Goal: Find specific page/section: Find specific page/section

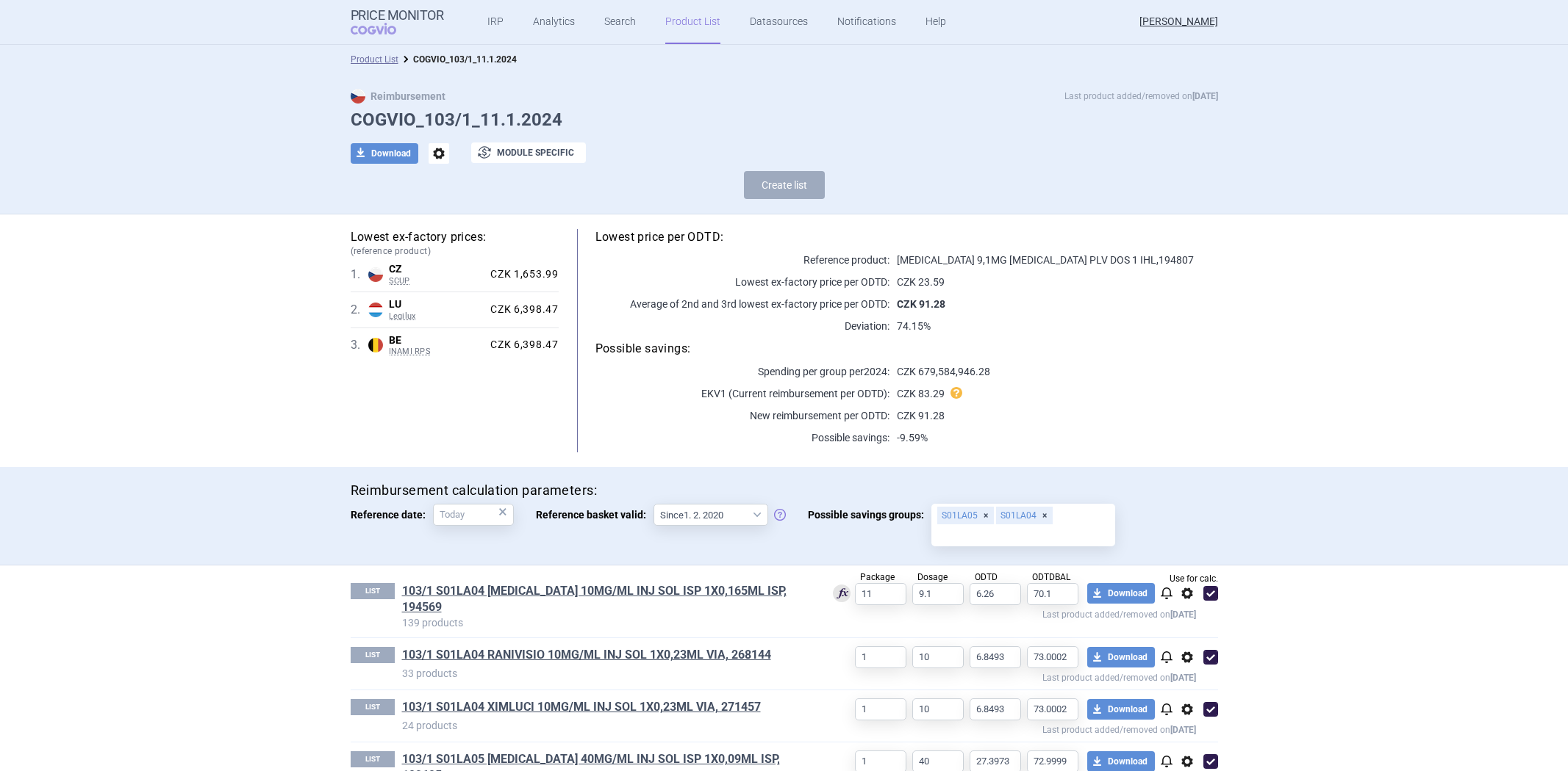
select select "[DATE]"
click at [685, 584] on link "103/1 S01LA04 [MEDICAL_DATA] 10MG/ML INJ SOL ISP 1X0,165ML ISP, 194569" at bounding box center [605, 600] width 408 height 32
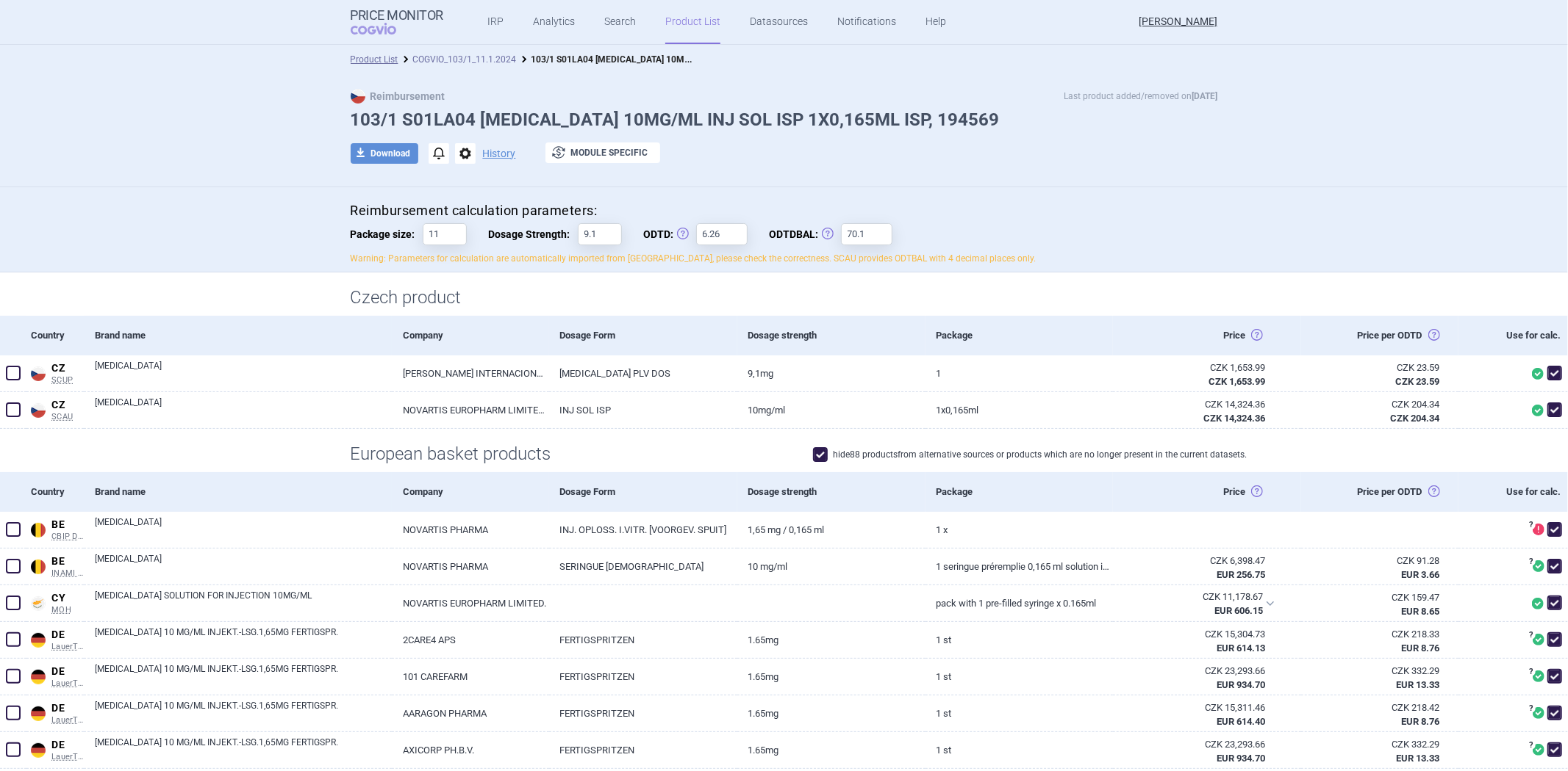
click at [413, 54] on link "COGVIO_103/1_11.1.2024" at bounding box center [465, 60] width 104 height 11
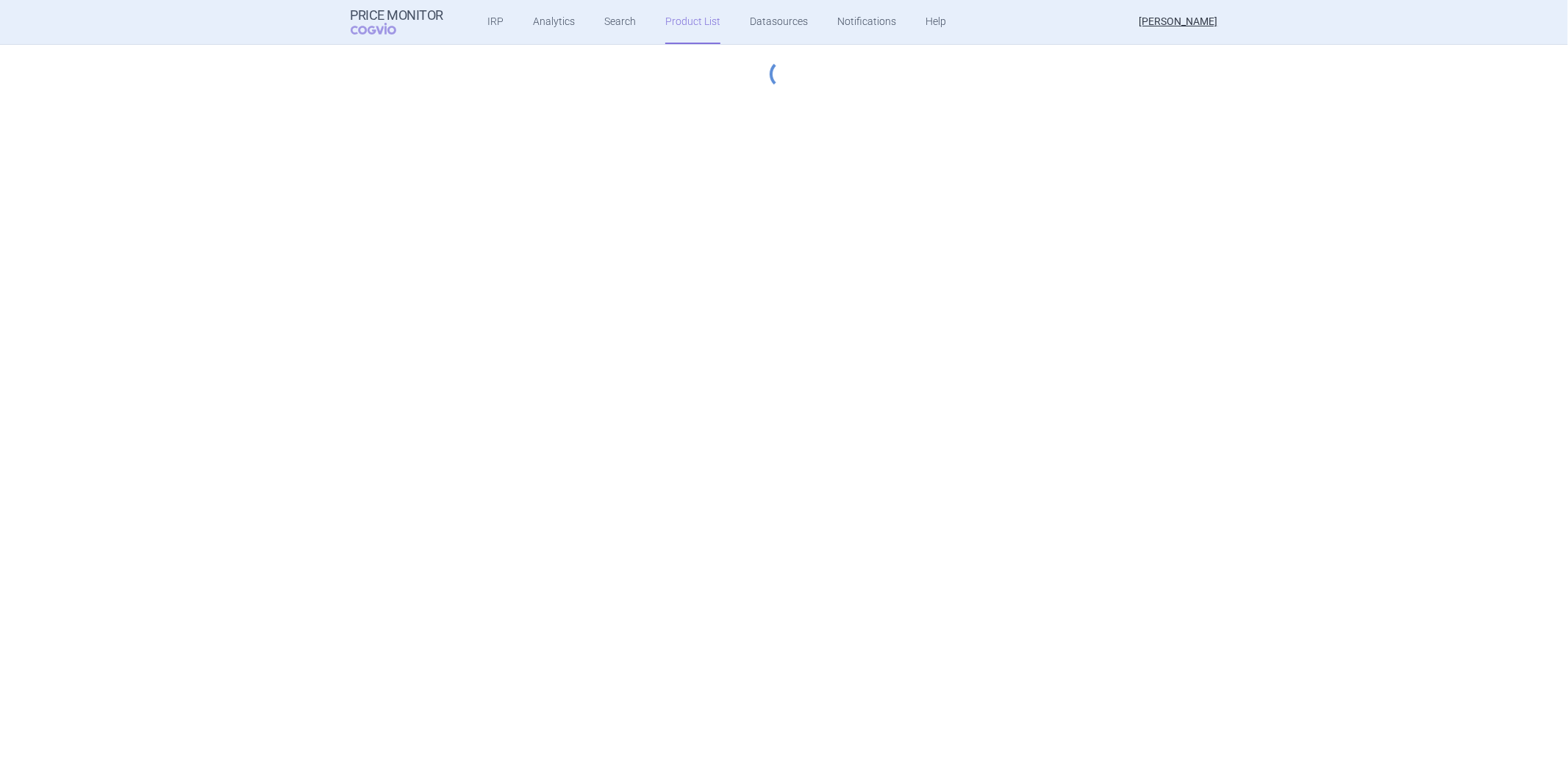
select select "2013-07-01"
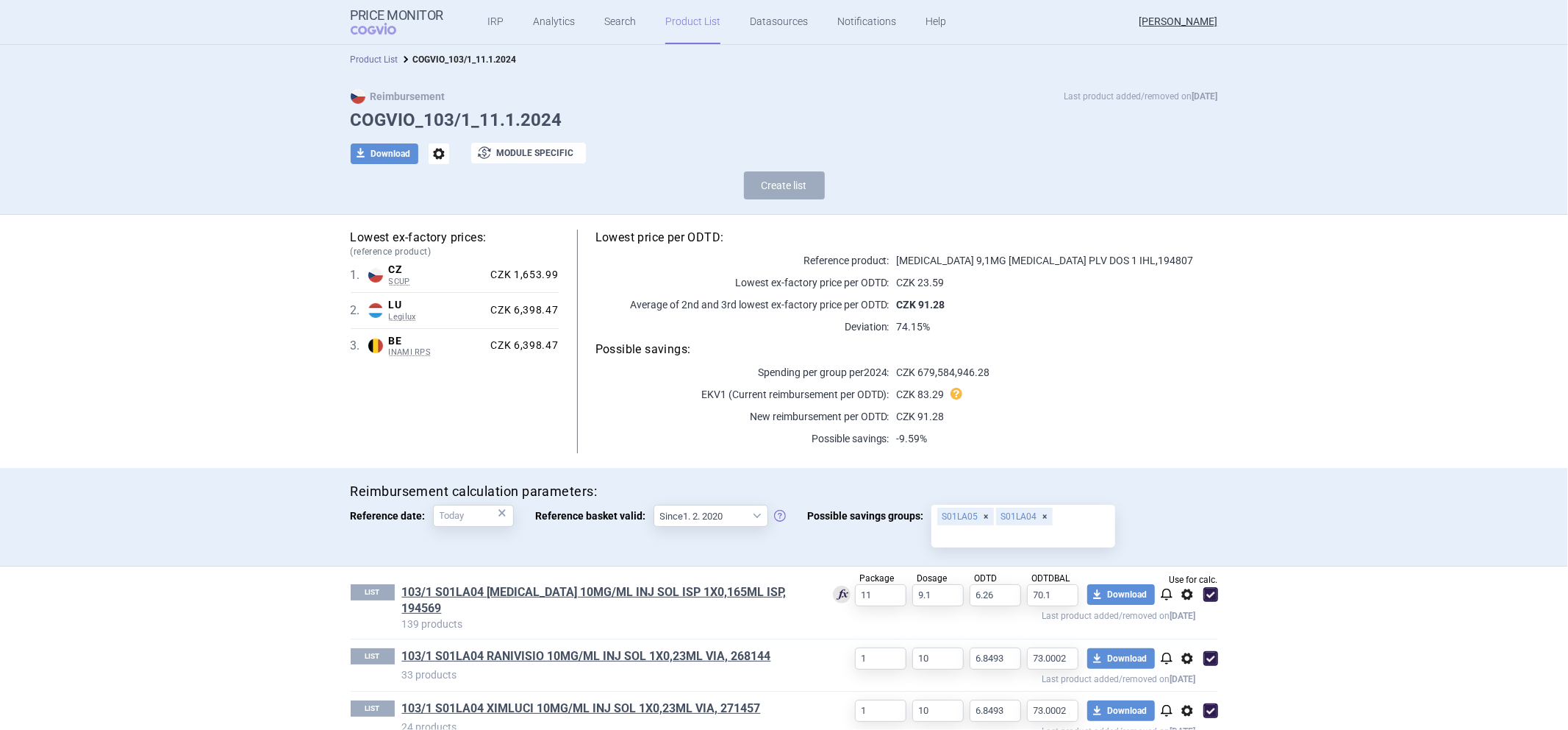
click at [355, 56] on link "Product List" at bounding box center [375, 60] width 48 height 11
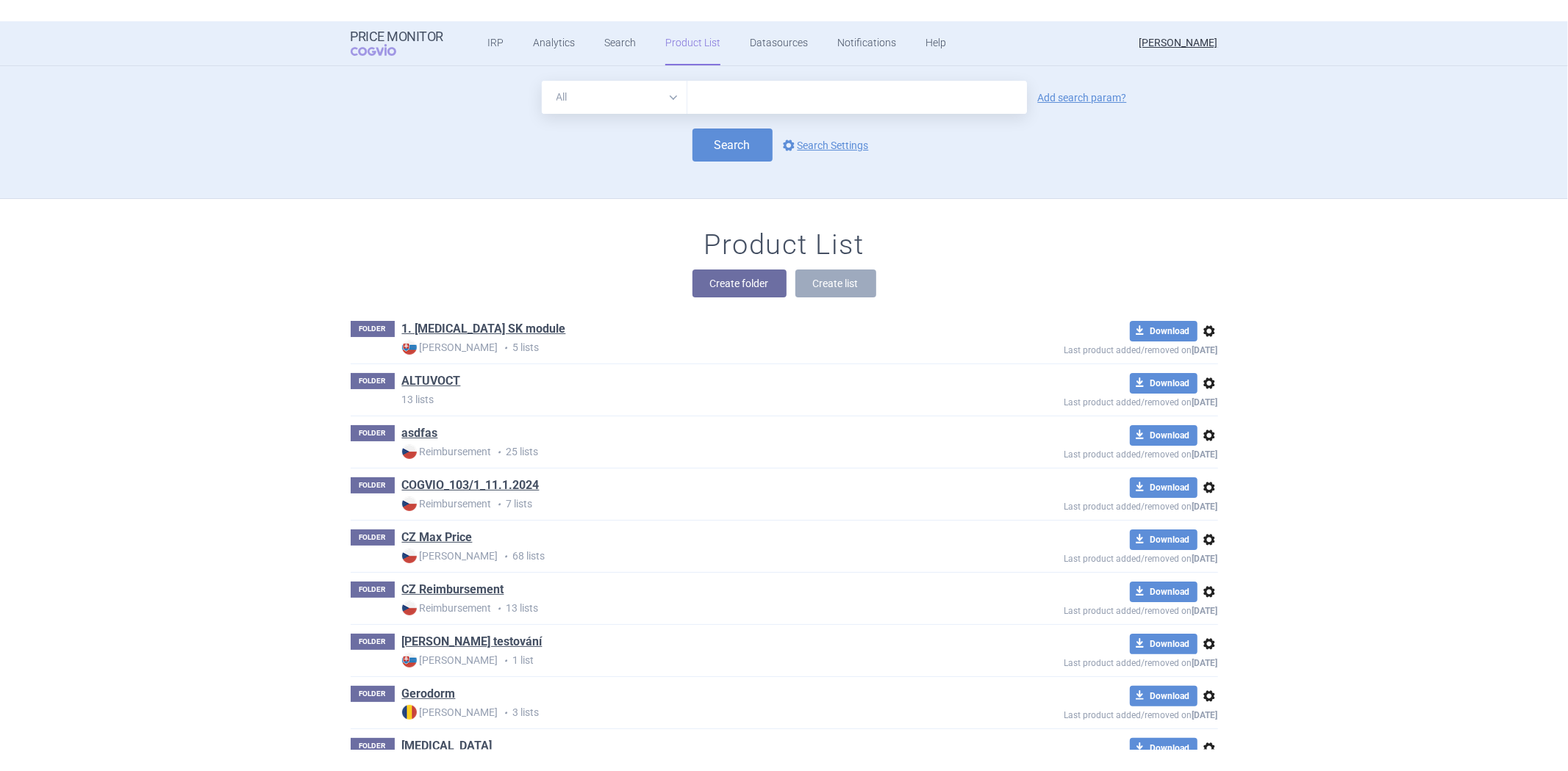
scroll to position [133, 0]
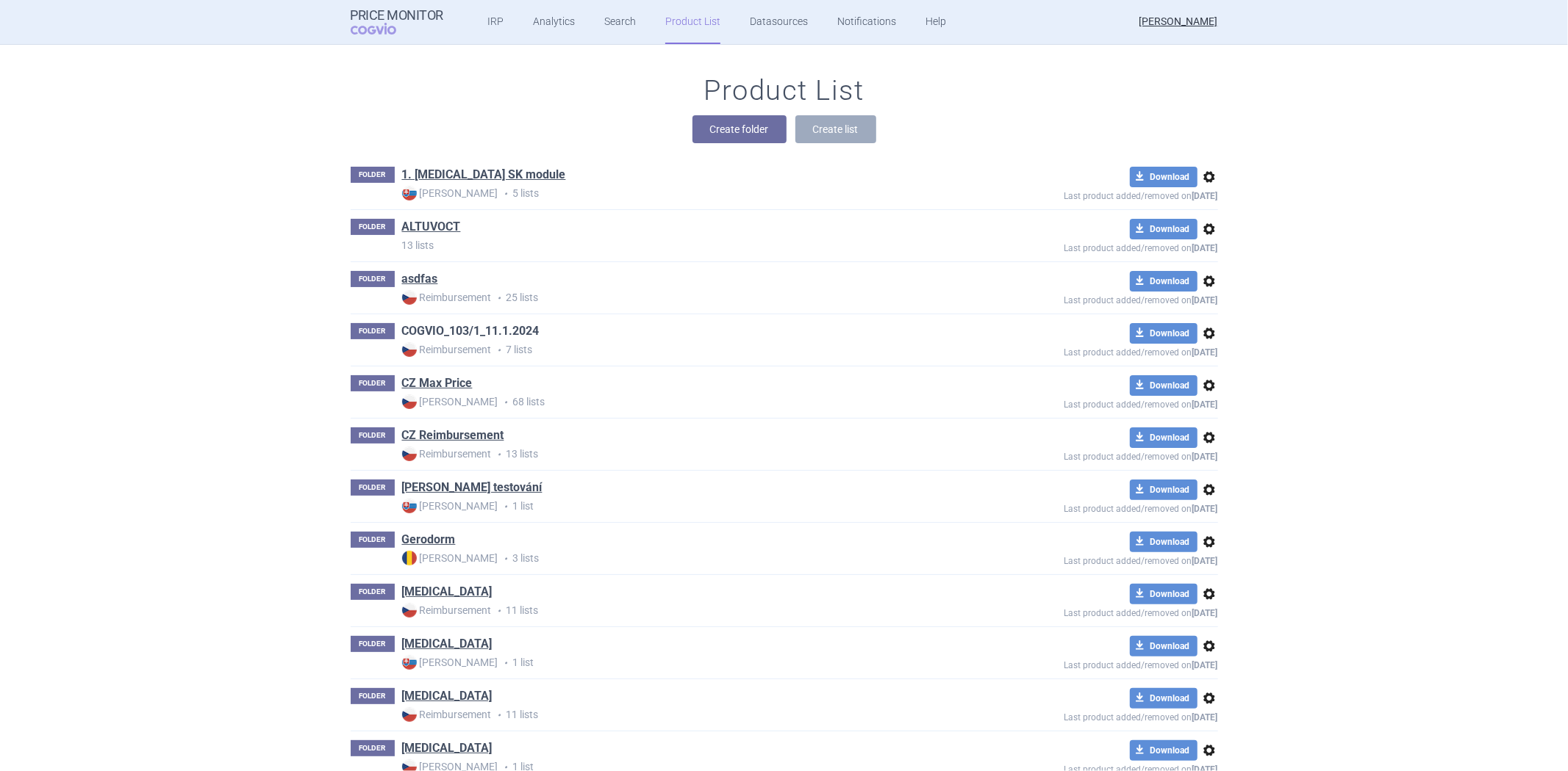
click at [502, 336] on link "COGVIO_103/1_11.1.2024" at bounding box center [471, 331] width 138 height 16
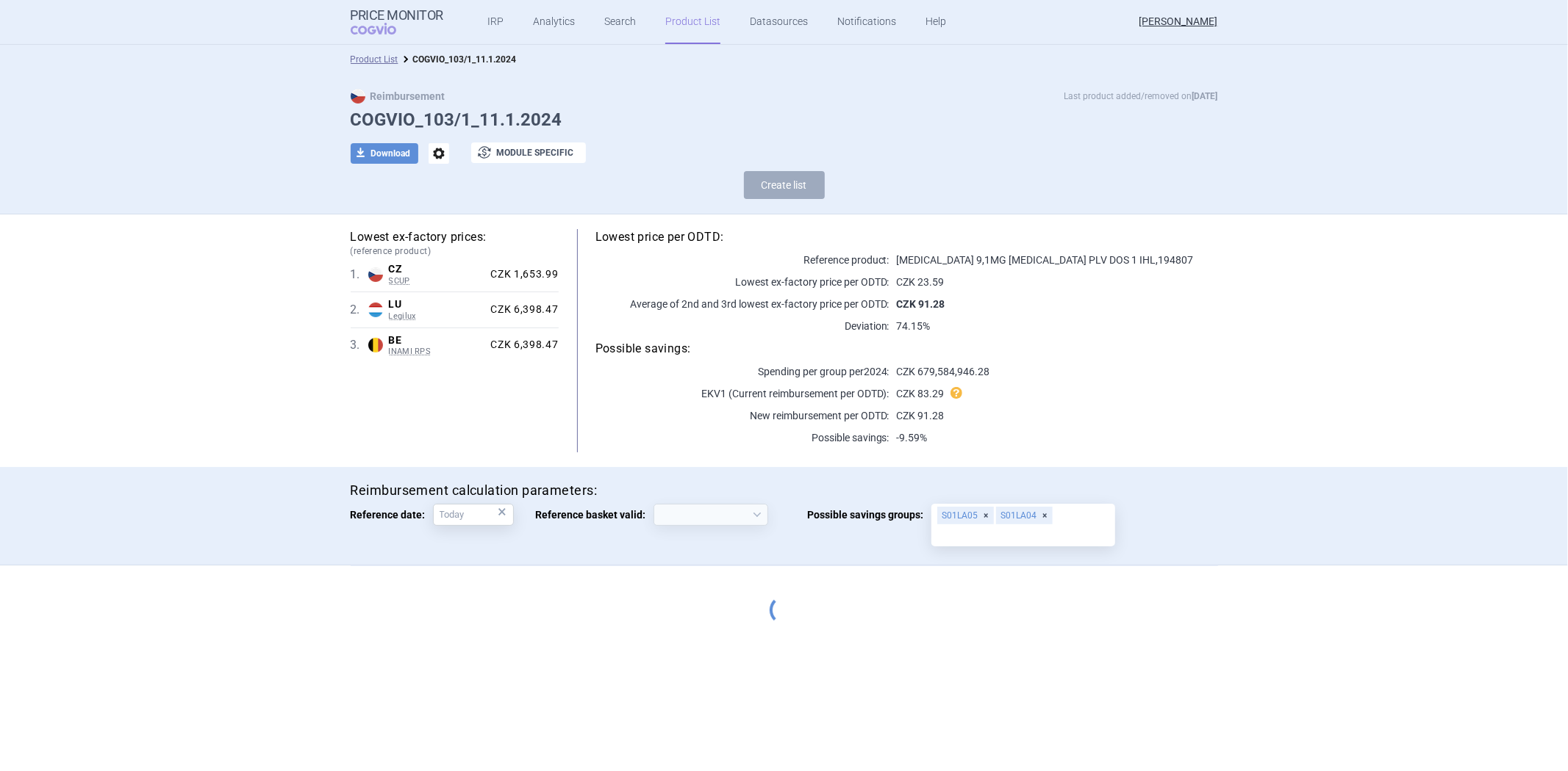
select select "2013-07-01"
